Goal: Transaction & Acquisition: Purchase product/service

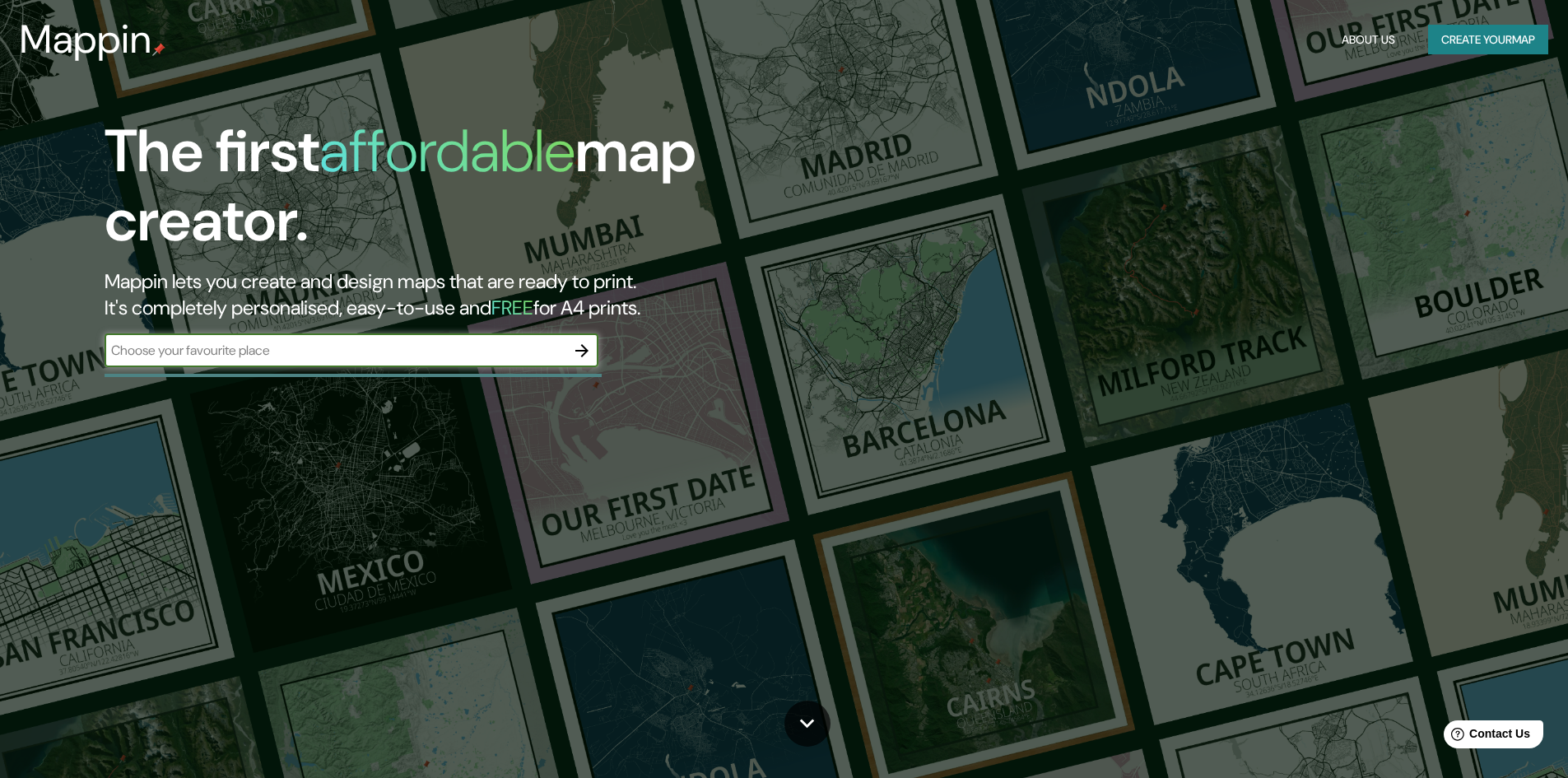
click at [268, 353] on input "text" at bounding box center [335, 350] width 461 height 19
click at [590, 349] on icon "button" at bounding box center [582, 351] width 20 height 20
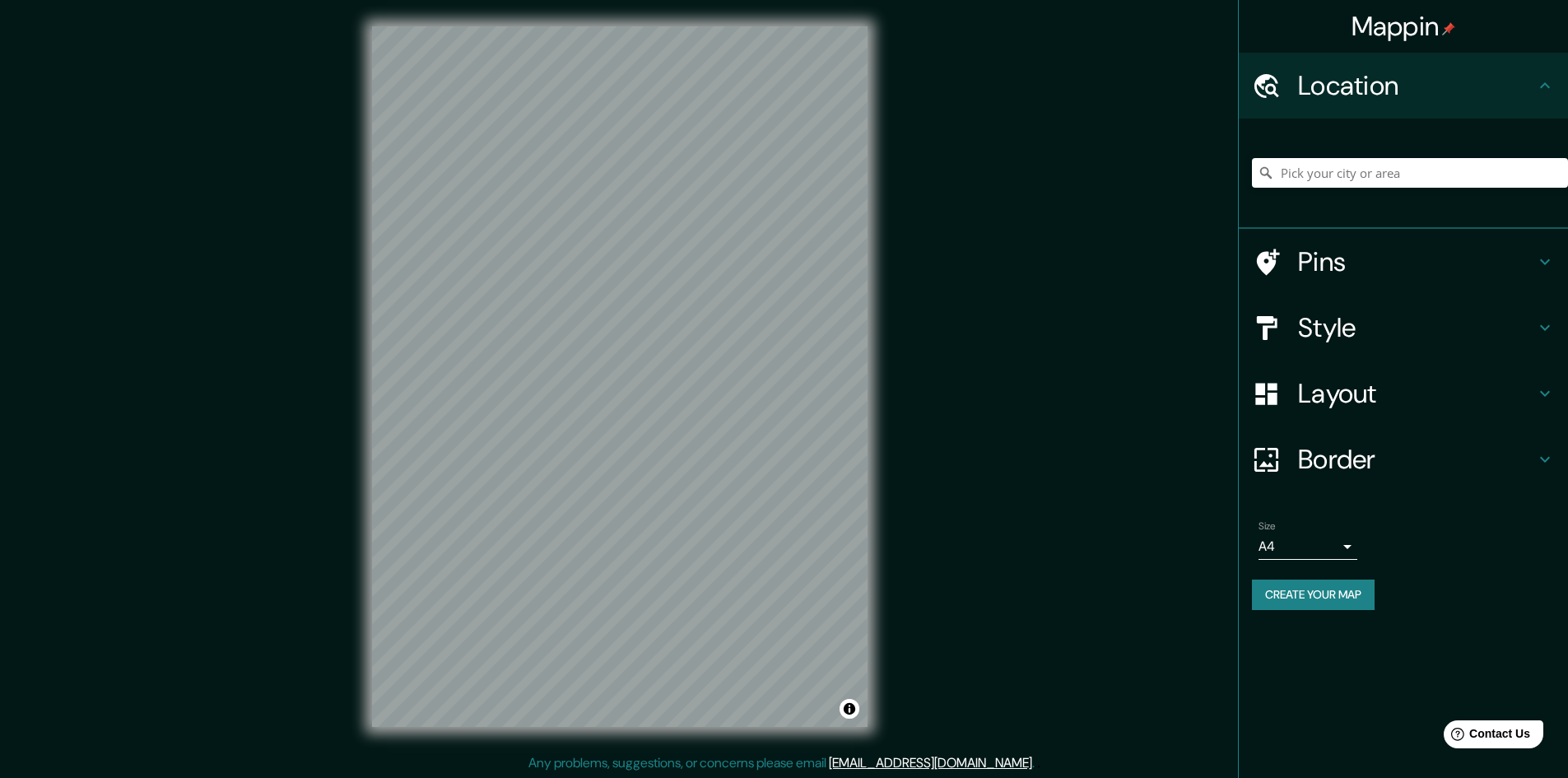
click at [1321, 598] on button "Create your map" at bounding box center [1313, 594] width 123 height 30
click at [1307, 178] on input "Pick your city or area" at bounding box center [1409, 172] width 316 height 30
click at [1361, 412] on div "Layout" at bounding box center [1403, 394] width 330 height 66
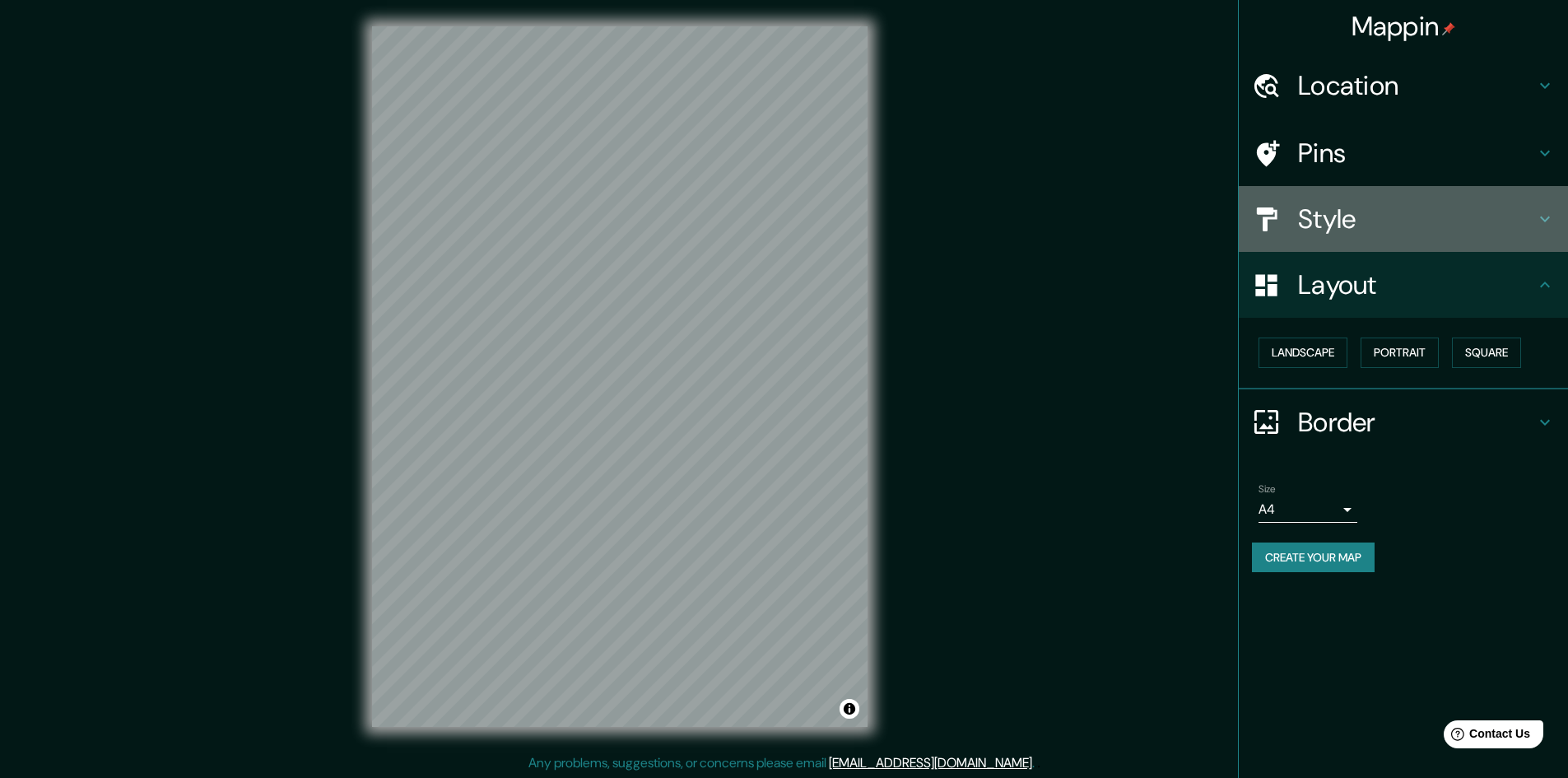
click at [1323, 235] on h4 "Style" at bounding box center [1417, 218] width 237 height 33
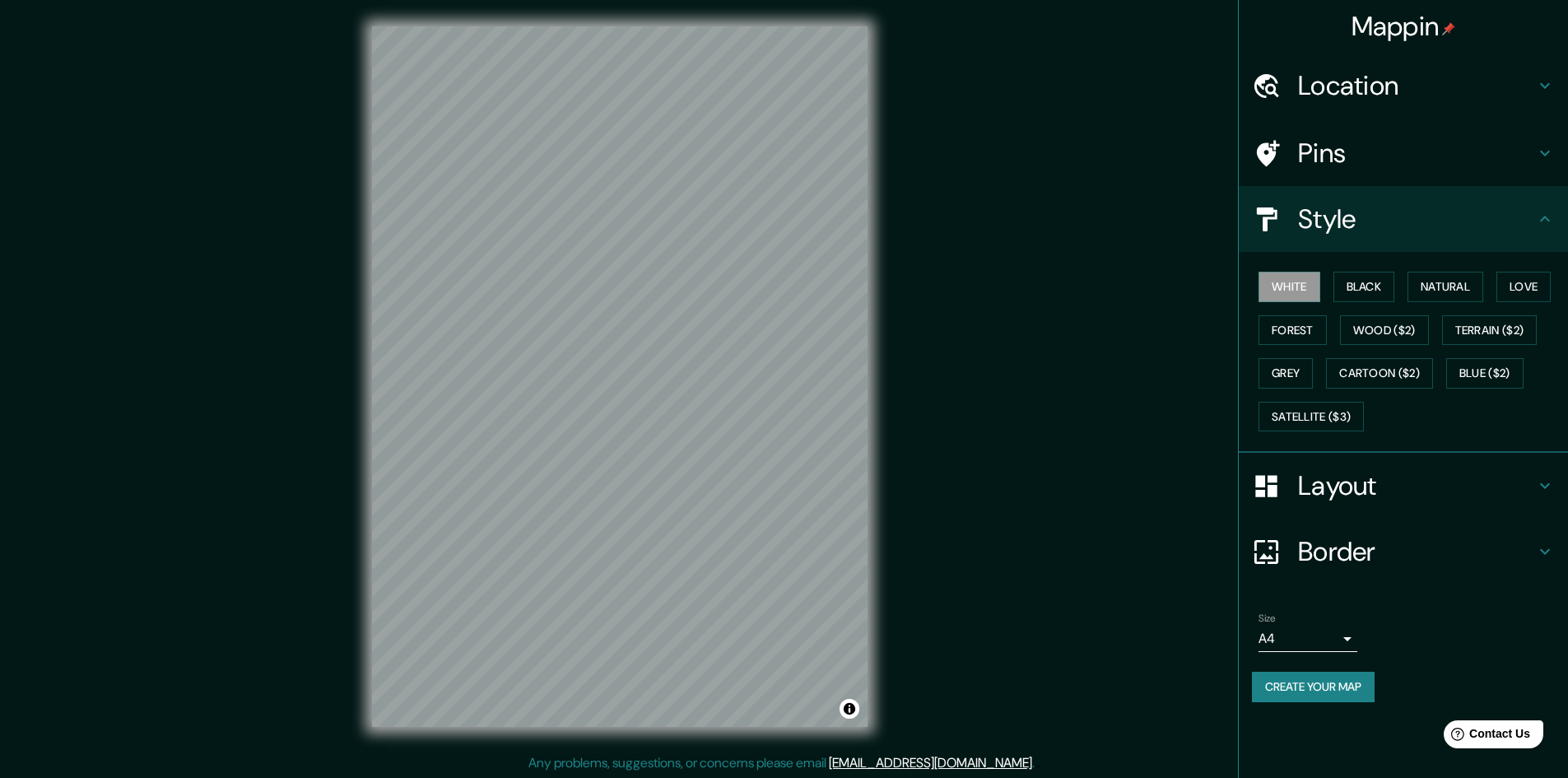
click at [1324, 159] on h4 "Pins" at bounding box center [1417, 153] width 237 height 33
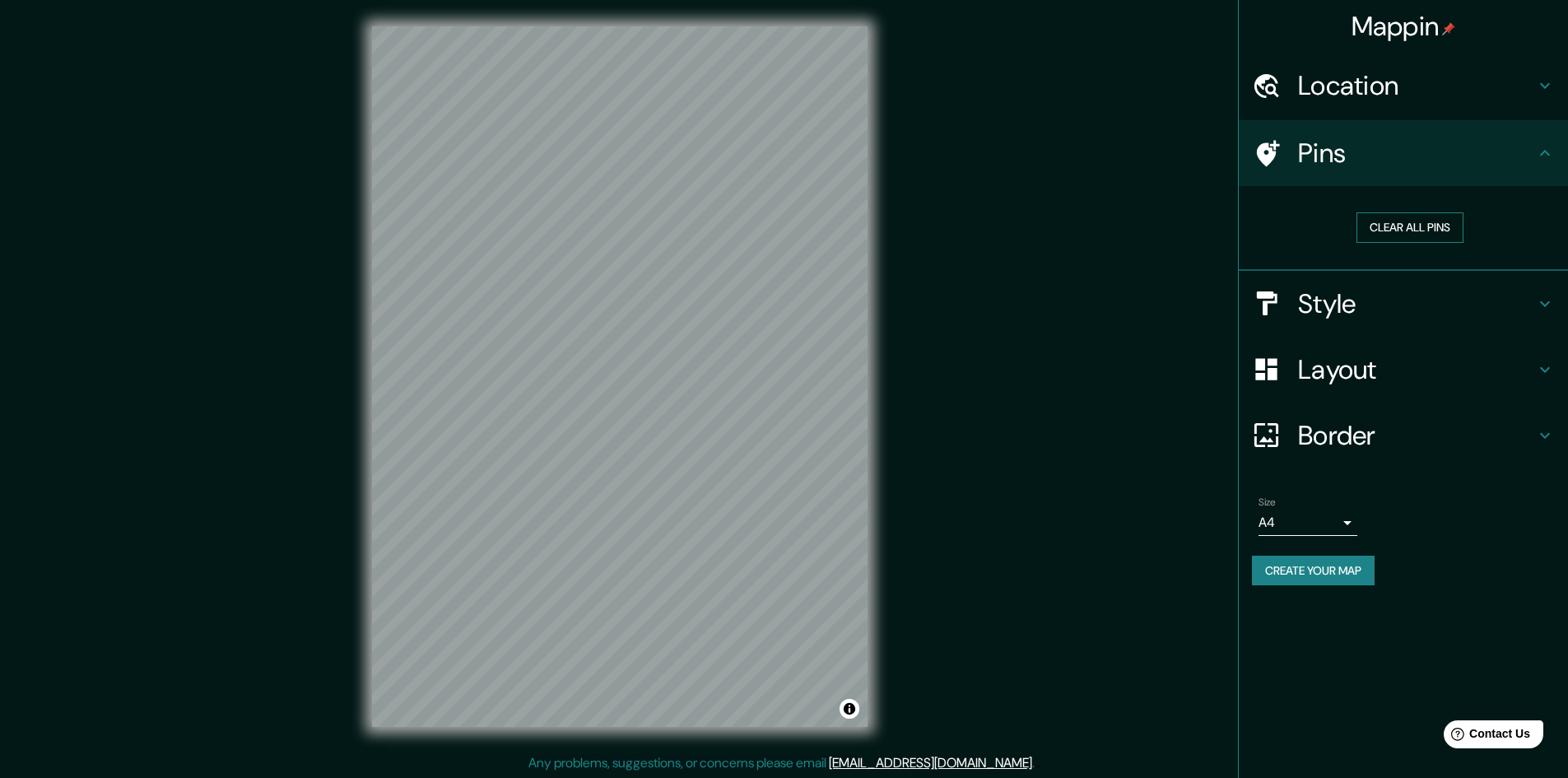
click at [1412, 234] on button "Clear all pins" at bounding box center [1410, 227] width 107 height 30
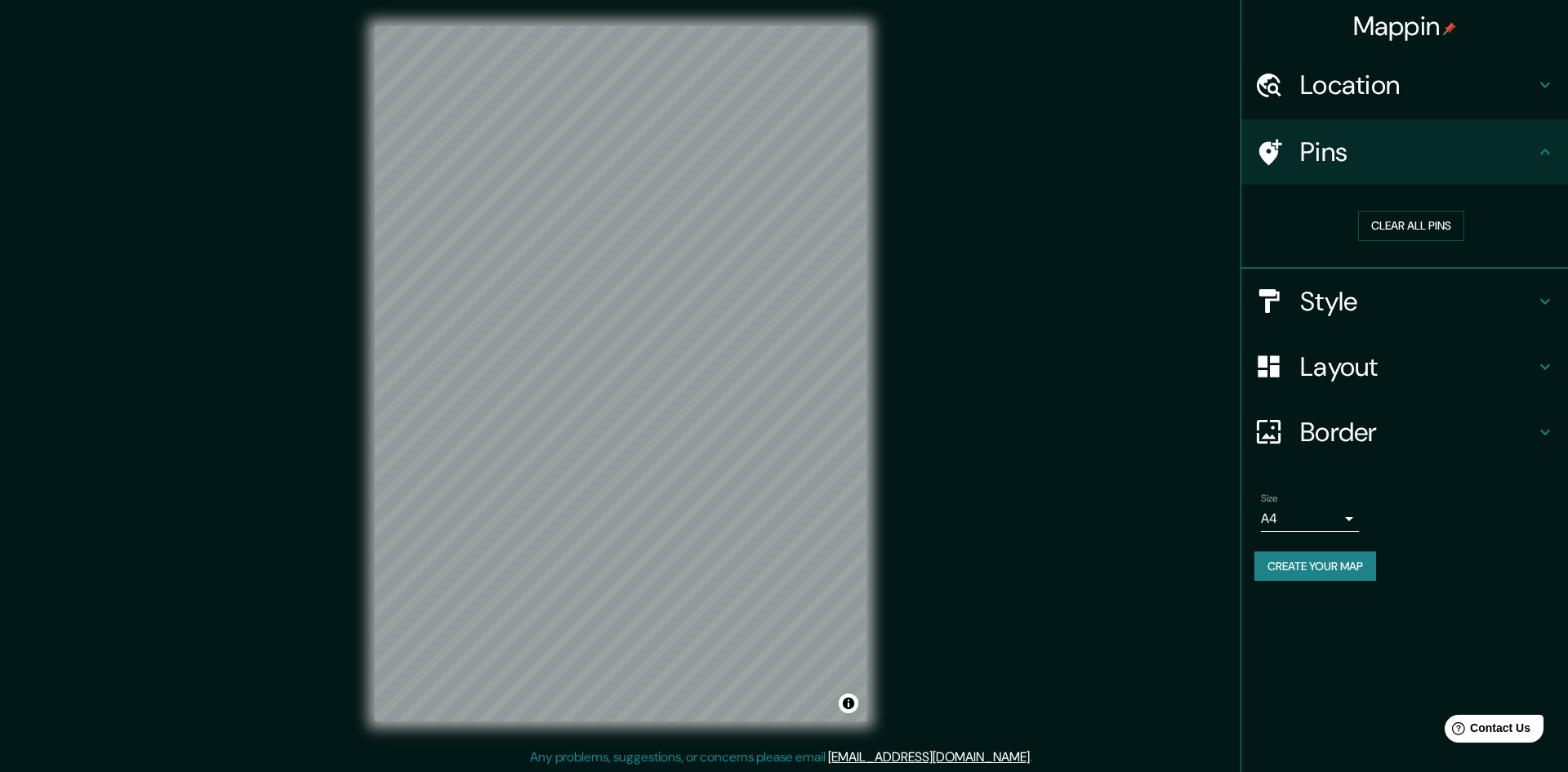
click at [1286, 530] on body "Mappin Location Pins Clear all pins Style Layout Border Choose a border. Hint :…" at bounding box center [784, 386] width 1568 height 772
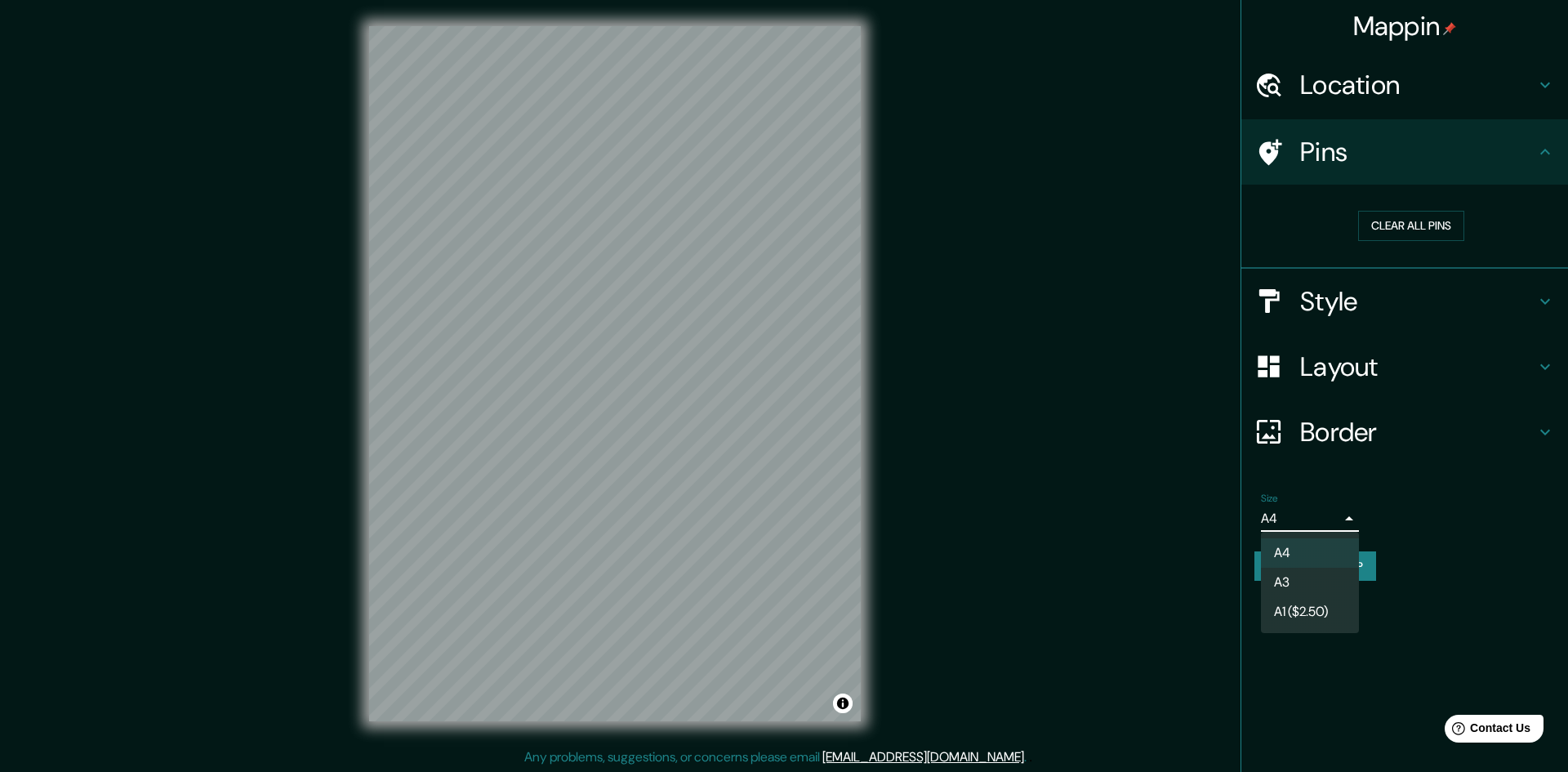
click at [1467, 486] on div at bounding box center [784, 386] width 1568 height 772
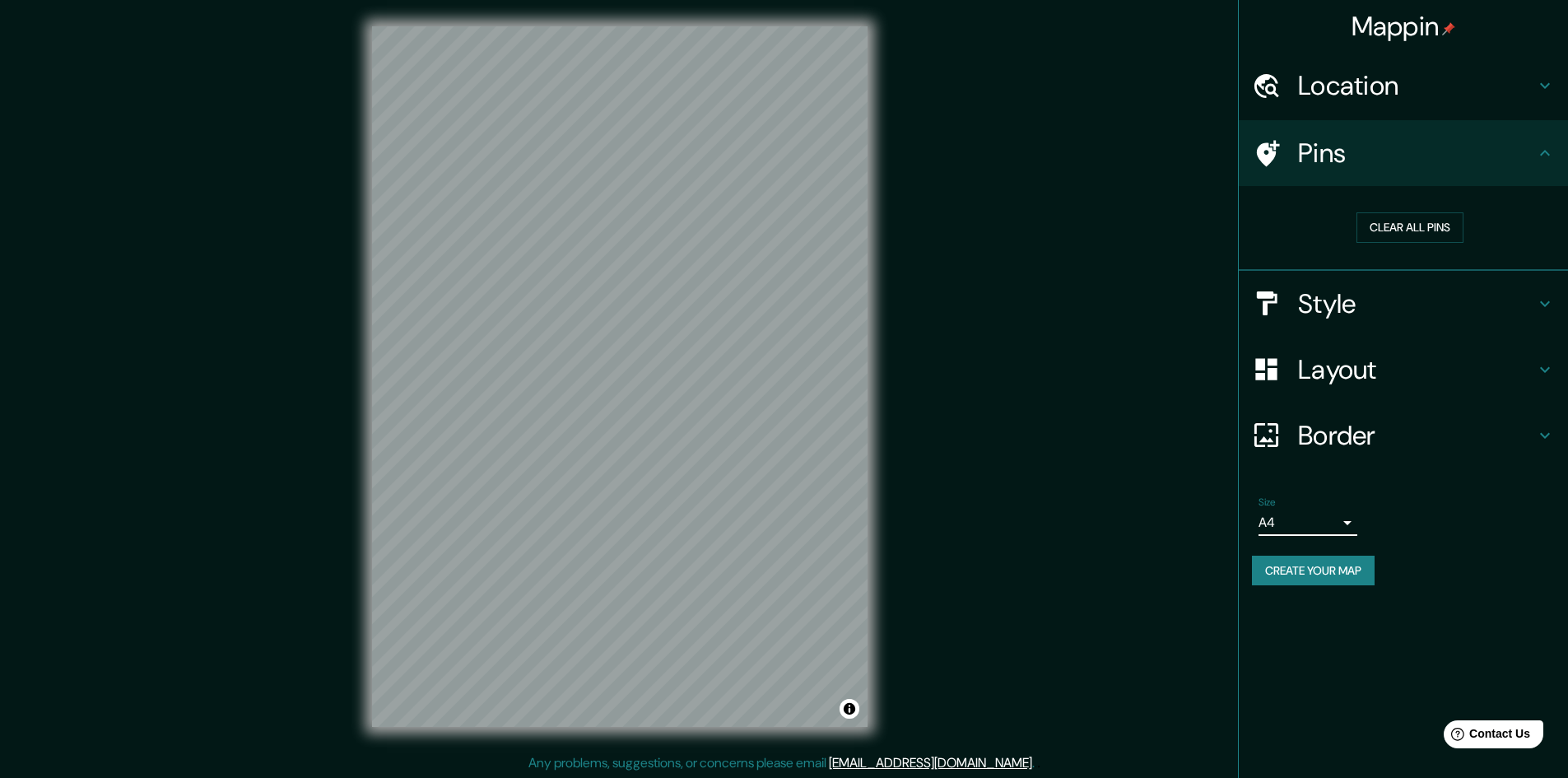
click at [1333, 89] on h4 "Location" at bounding box center [1417, 85] width 237 height 33
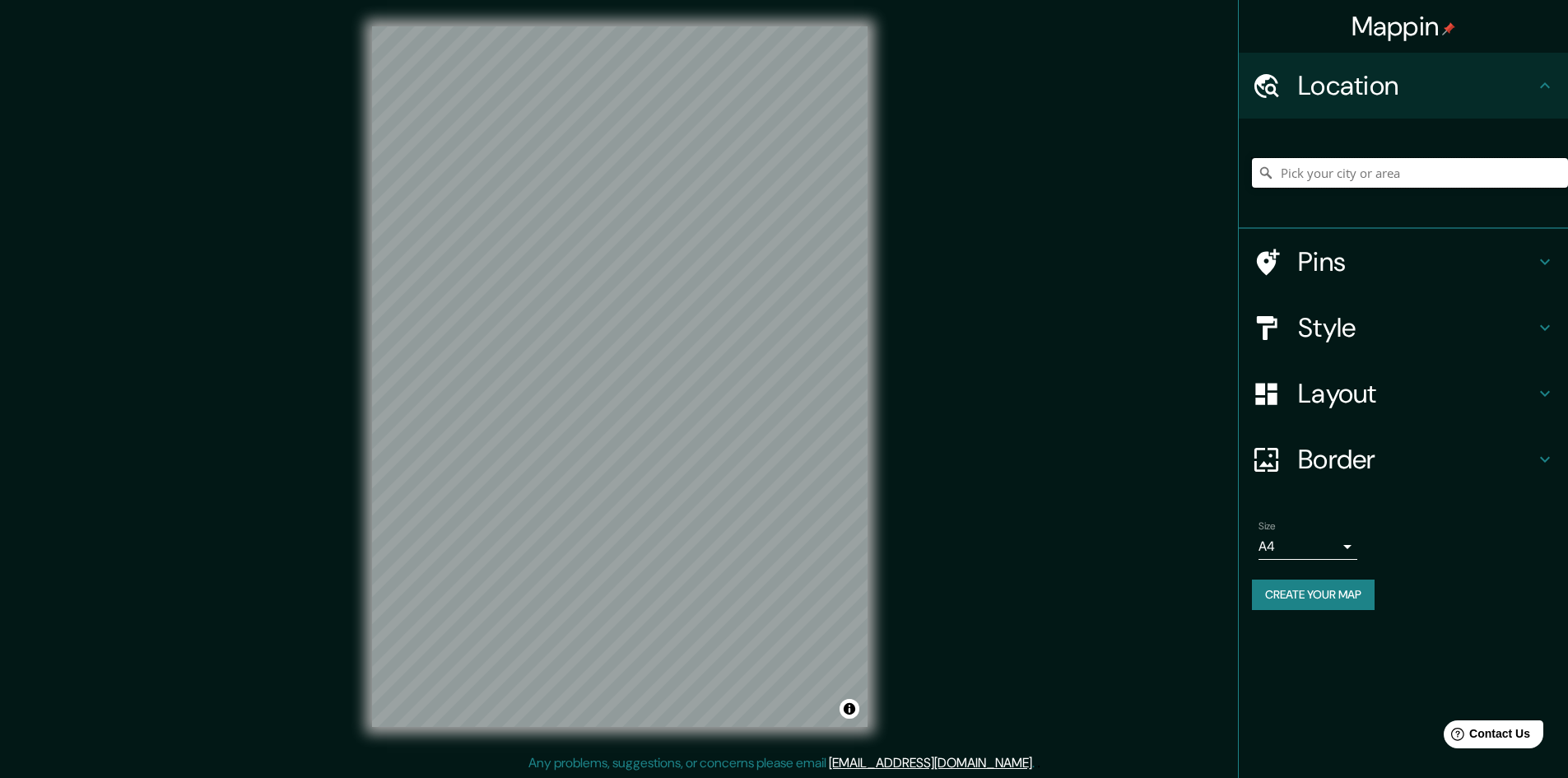
click at [1331, 167] on input "Pick your city or area" at bounding box center [1409, 172] width 316 height 30
paste input "19.4410331 -100.3468316"
click at [1358, 175] on input "19.4410331 -100.3468316" at bounding box center [1409, 172] width 316 height 30
type input "19.4410331,-100.3468316"
